Goal: Transaction & Acquisition: Purchase product/service

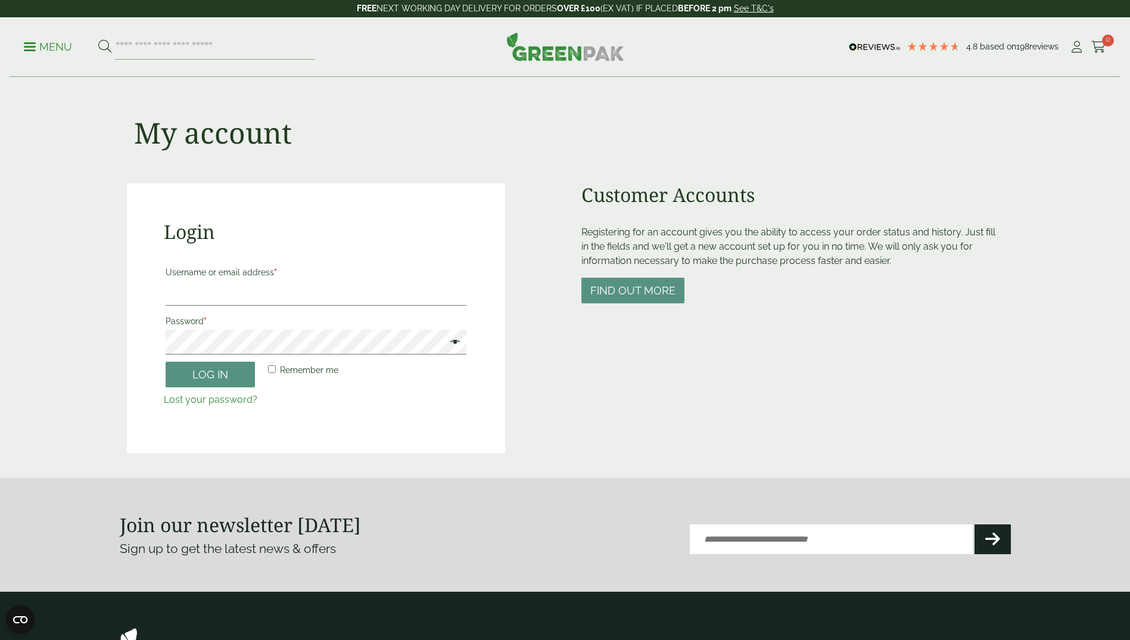
click at [264, 279] on label "Username or email address *" at bounding box center [316, 272] width 301 height 17
click at [264, 281] on input "Username or email address *" at bounding box center [316, 293] width 301 height 25
type input "**********"
click at [454, 343] on span at bounding box center [451, 343] width 15 height 14
click at [196, 376] on button "Log in" at bounding box center [210, 375] width 89 height 26
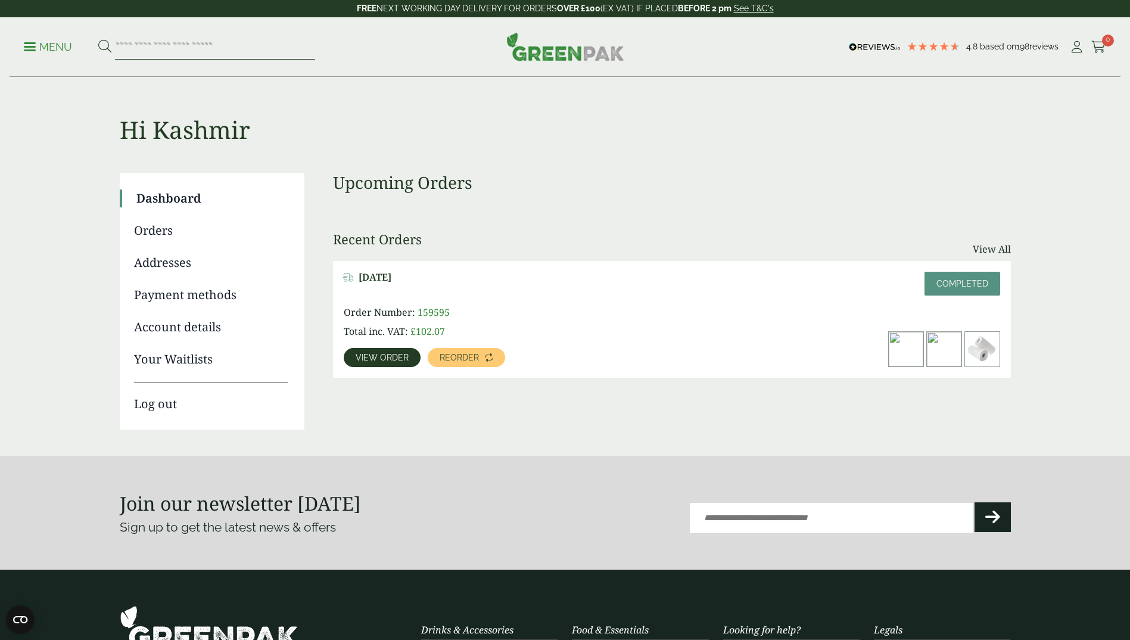
click at [133, 46] on input "search" at bounding box center [215, 47] width 200 height 25
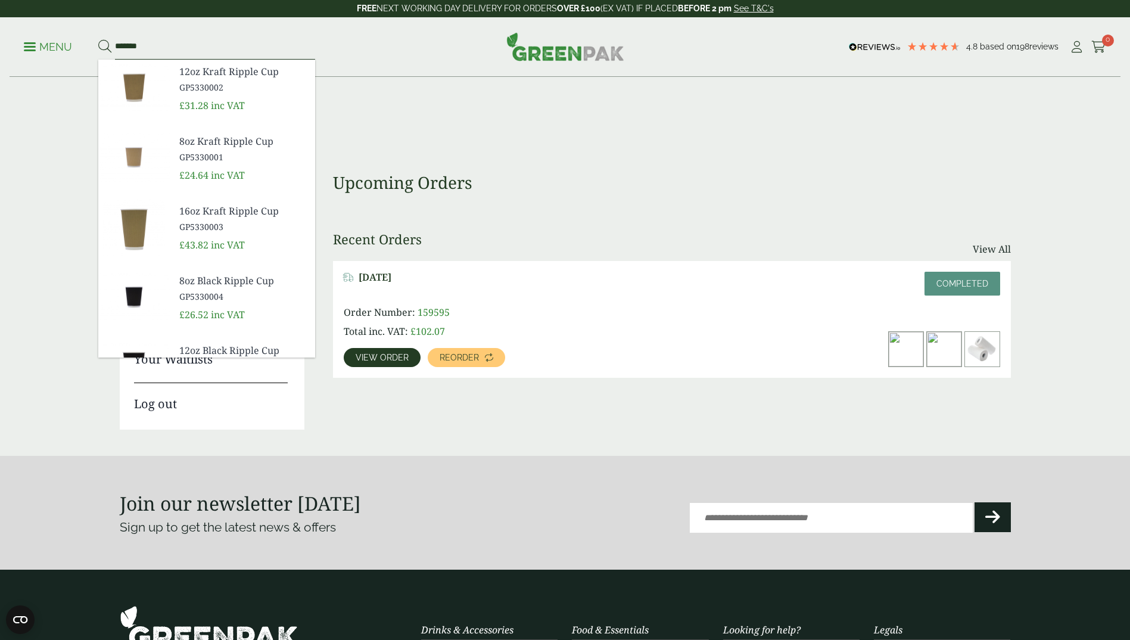
type input "*******"
click at [201, 152] on span "GP5330001" at bounding box center [242, 157] width 126 height 13
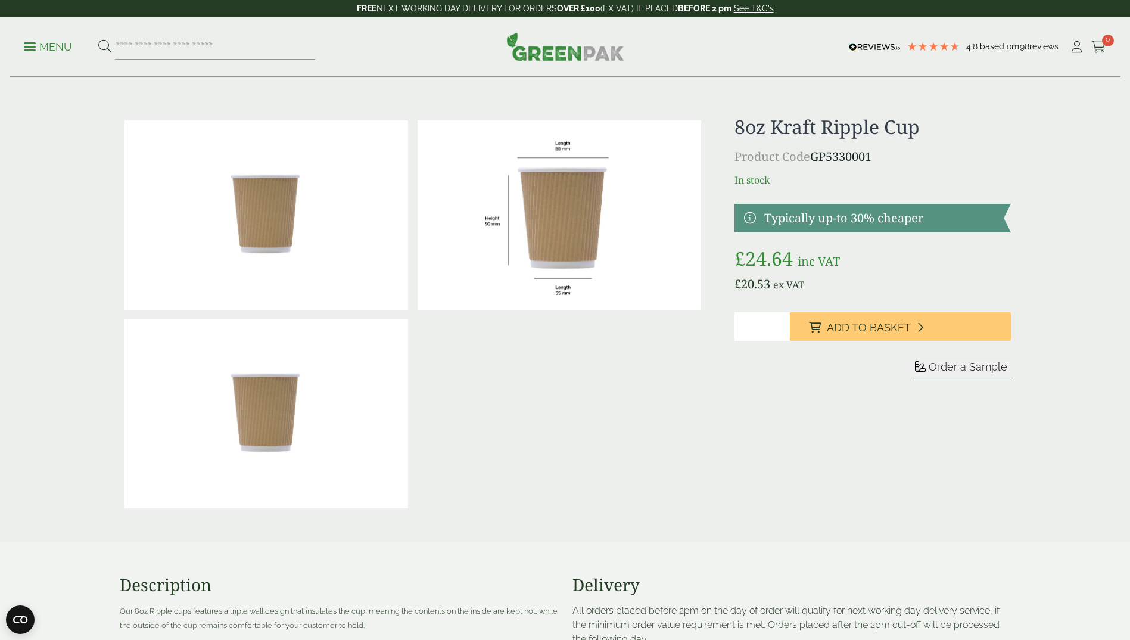
click at [626, 250] on img at bounding box center [560, 214] width 284 height 189
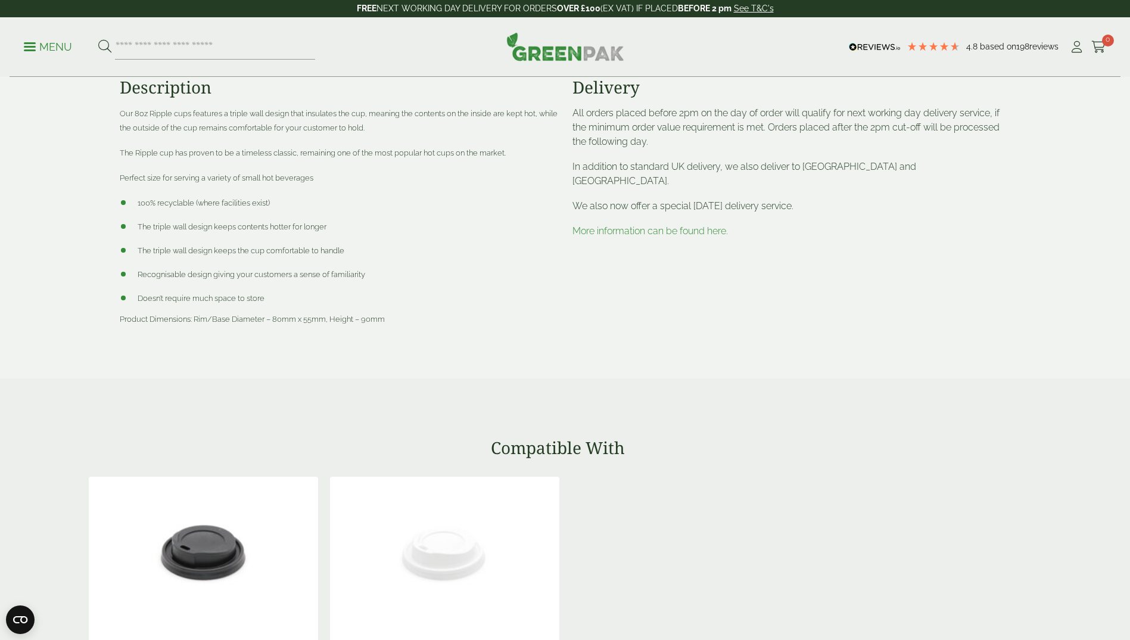
scroll to position [477, 0]
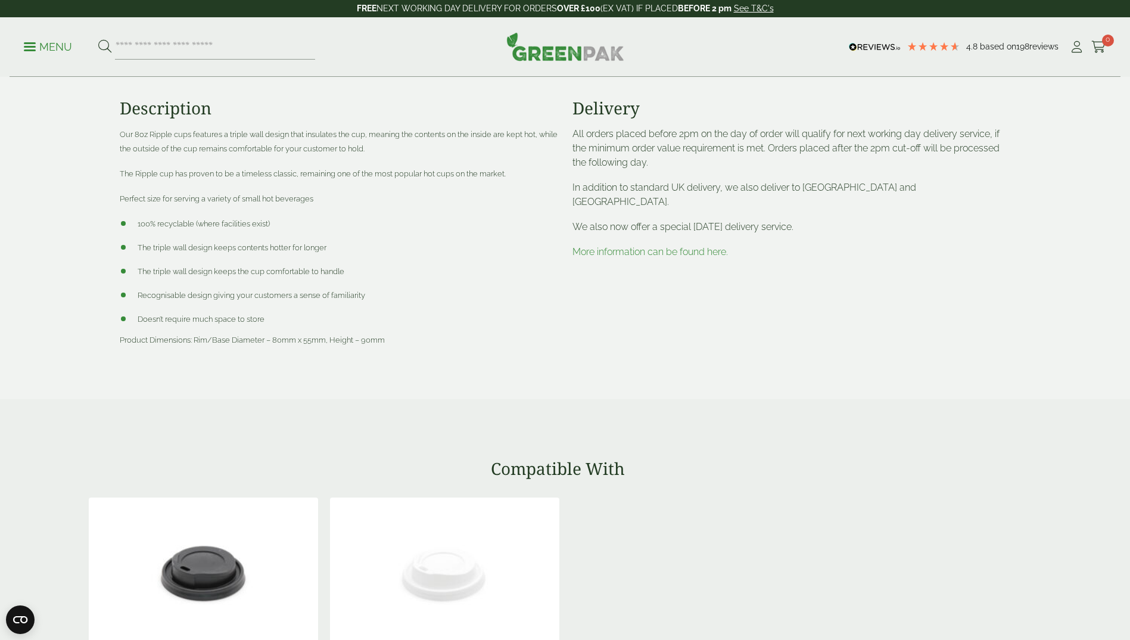
click at [667, 246] on link "More information can be found here." at bounding box center [649, 251] width 155 height 11
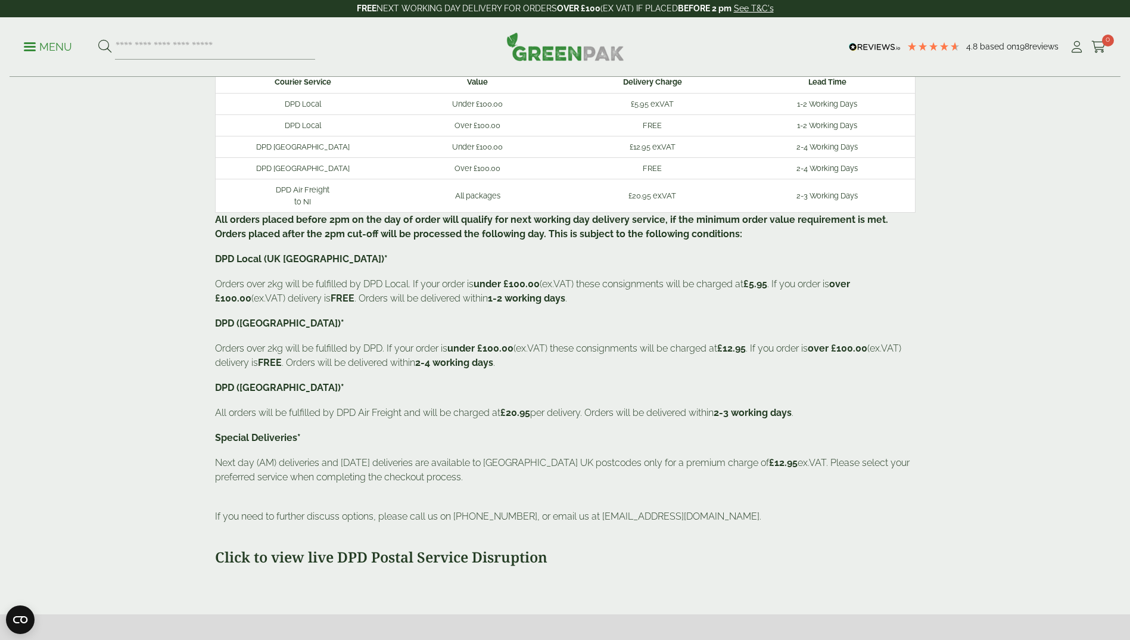
scroll to position [119, 0]
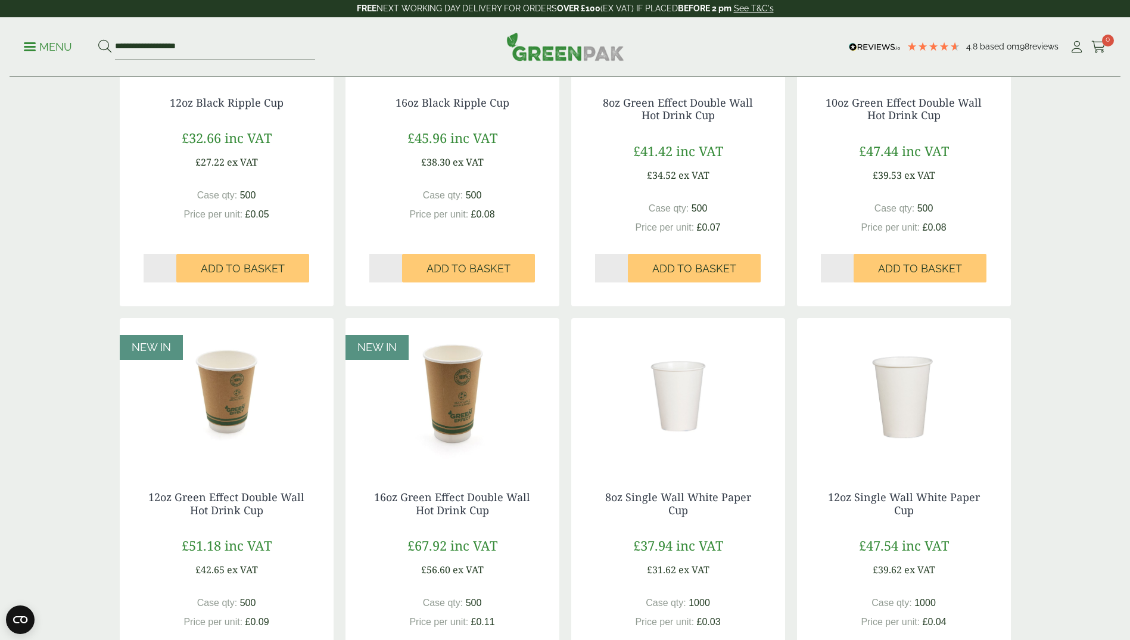
scroll to position [1013, 0]
